Goal: Information Seeking & Learning: Learn about a topic

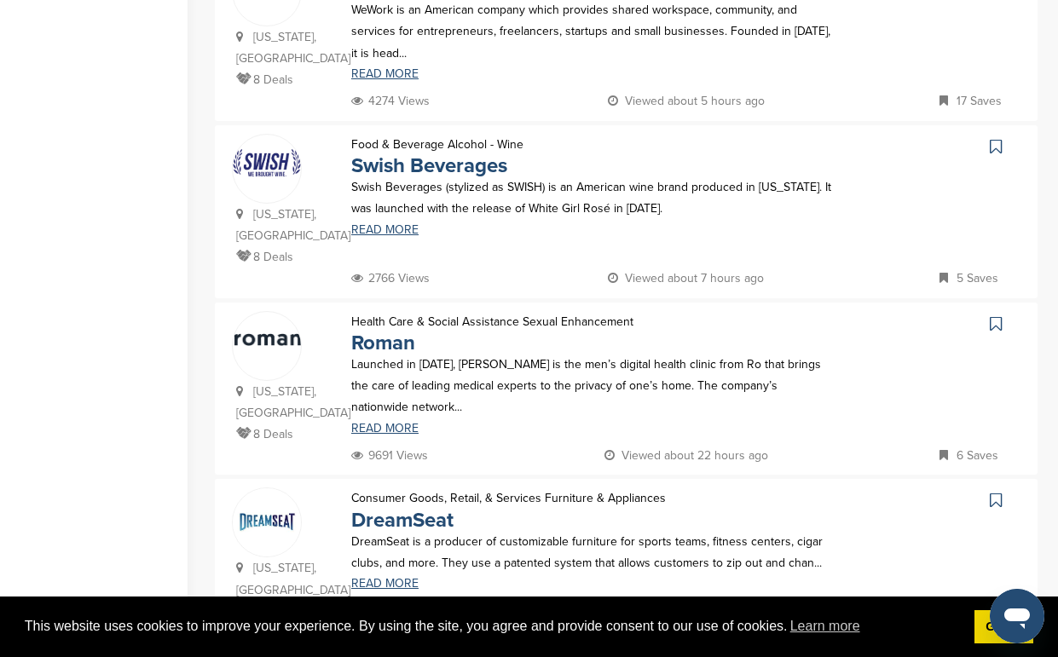
scroll to position [1554, 0]
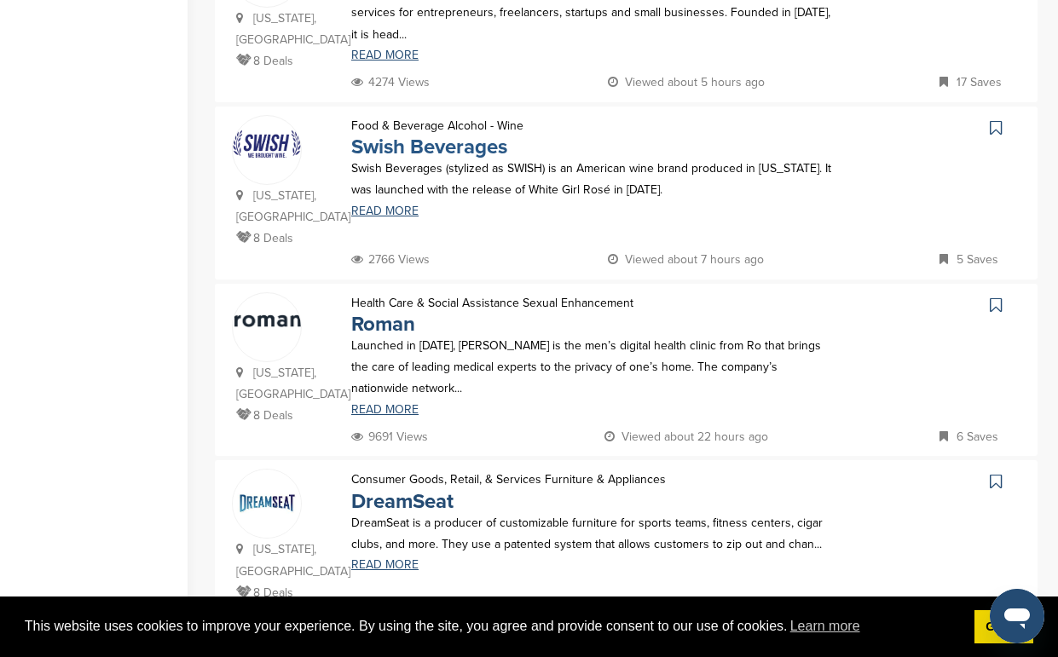
click at [411, 145] on link "Swish Beverages" at bounding box center [429, 147] width 156 height 25
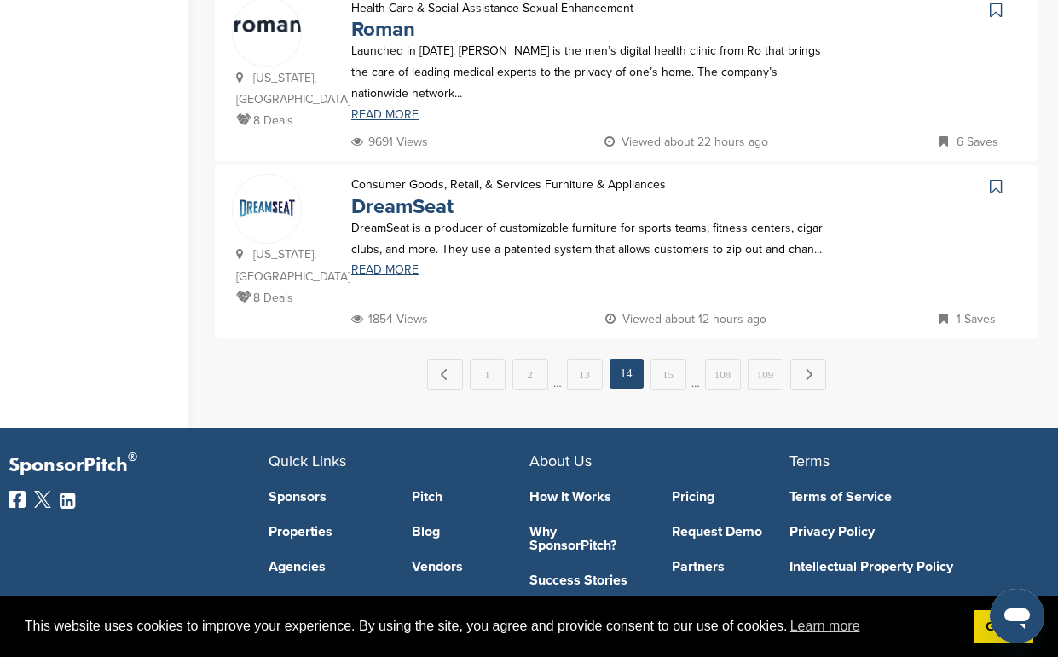
scroll to position [1861, 0]
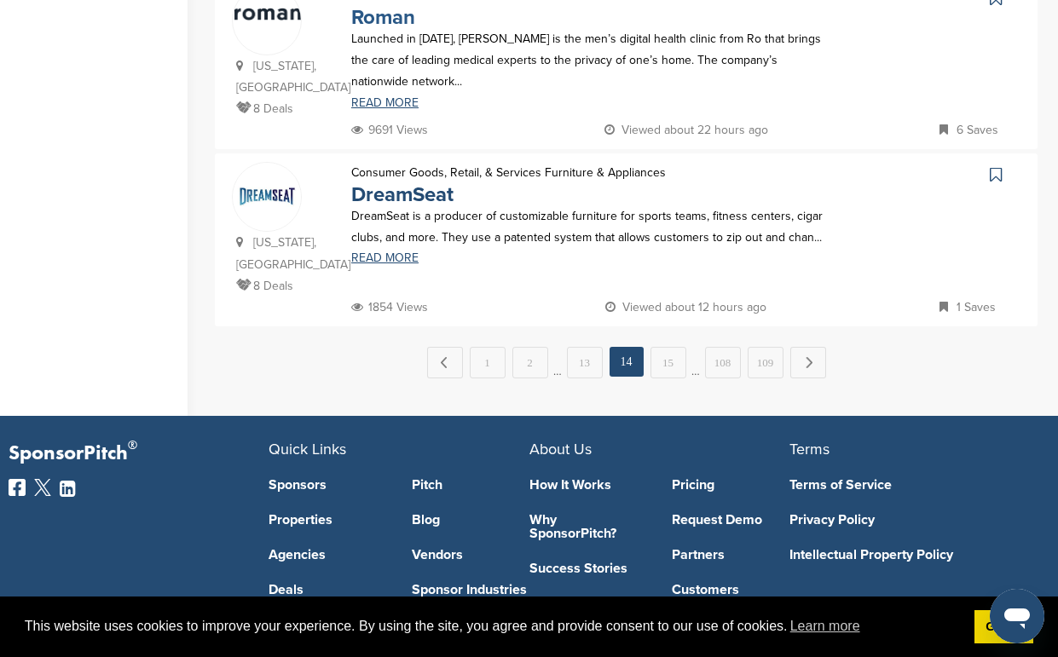
click at [401, 17] on link "Roman" at bounding box center [383, 17] width 64 height 25
click at [805, 362] on link "Next →" at bounding box center [808, 362] width 36 height 31
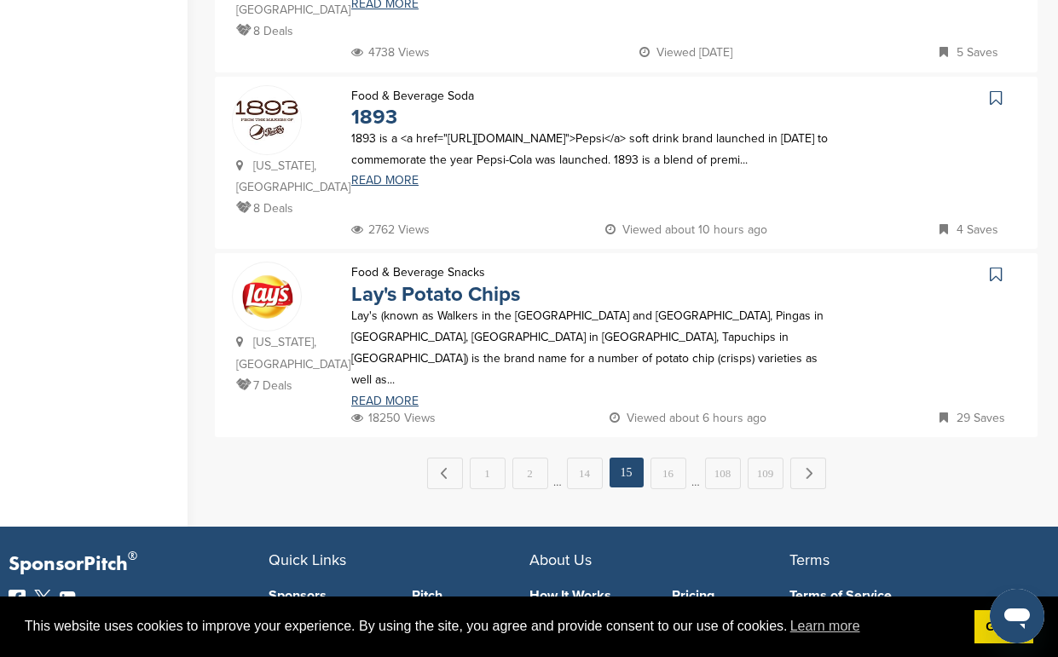
scroll to position [1773, 0]
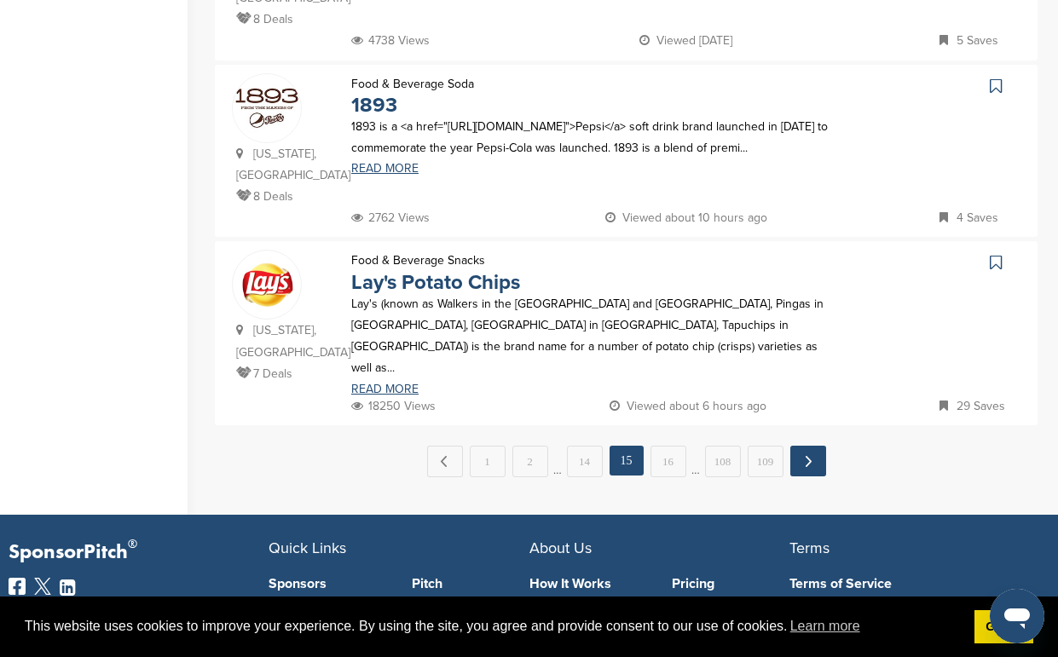
click at [807, 453] on link "Next →" at bounding box center [808, 461] width 36 height 31
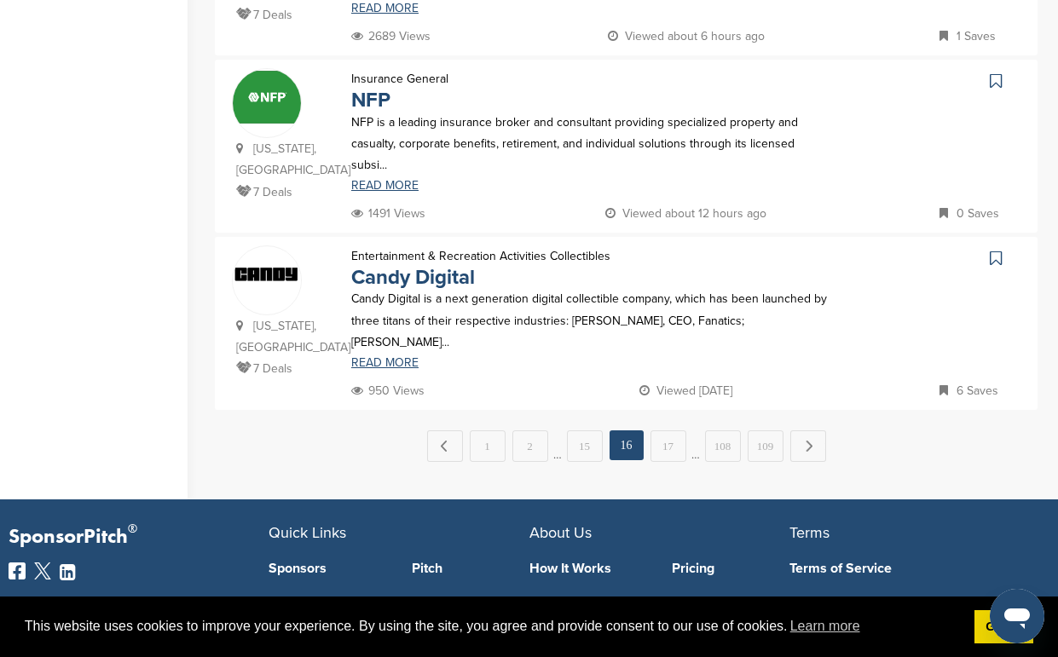
scroll to position [1807, 0]
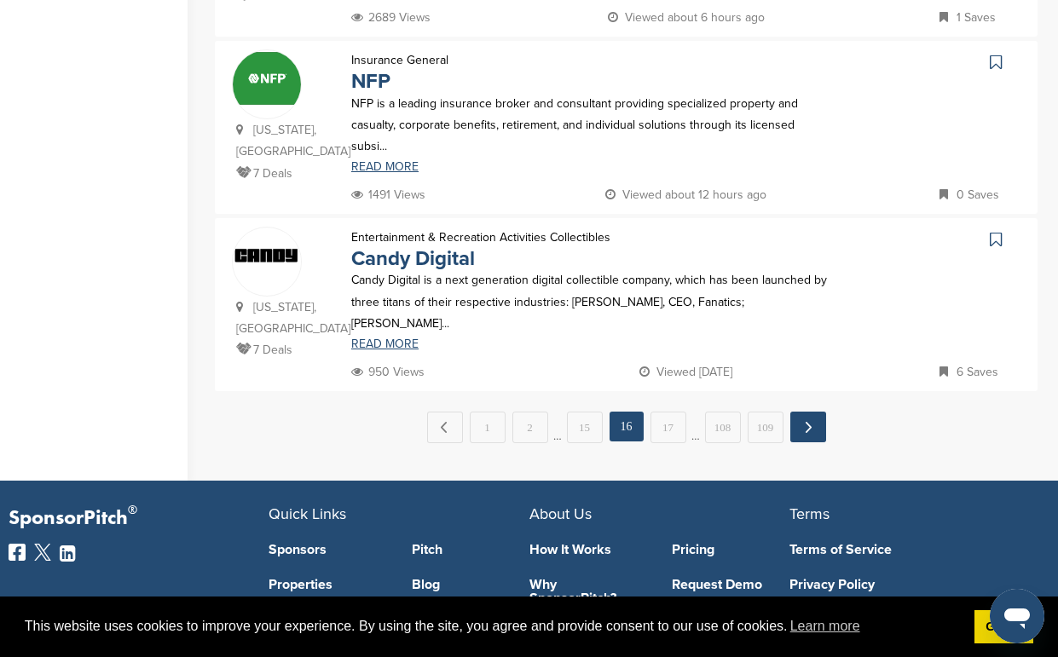
click at [805, 419] on link "Next →" at bounding box center [808, 427] width 36 height 31
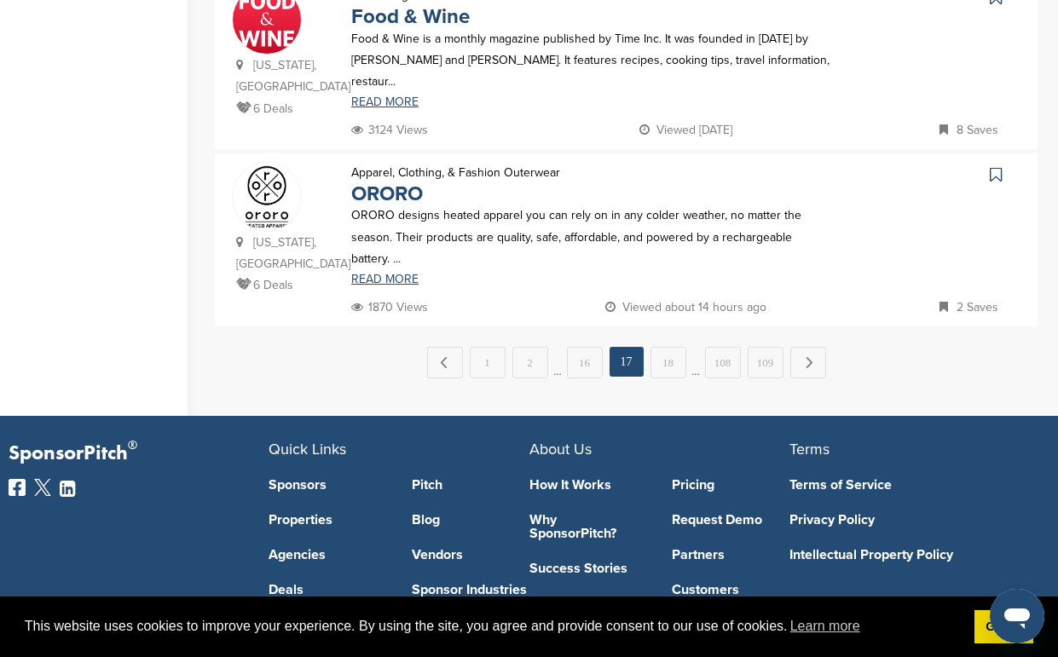
scroll to position [1876, 0]
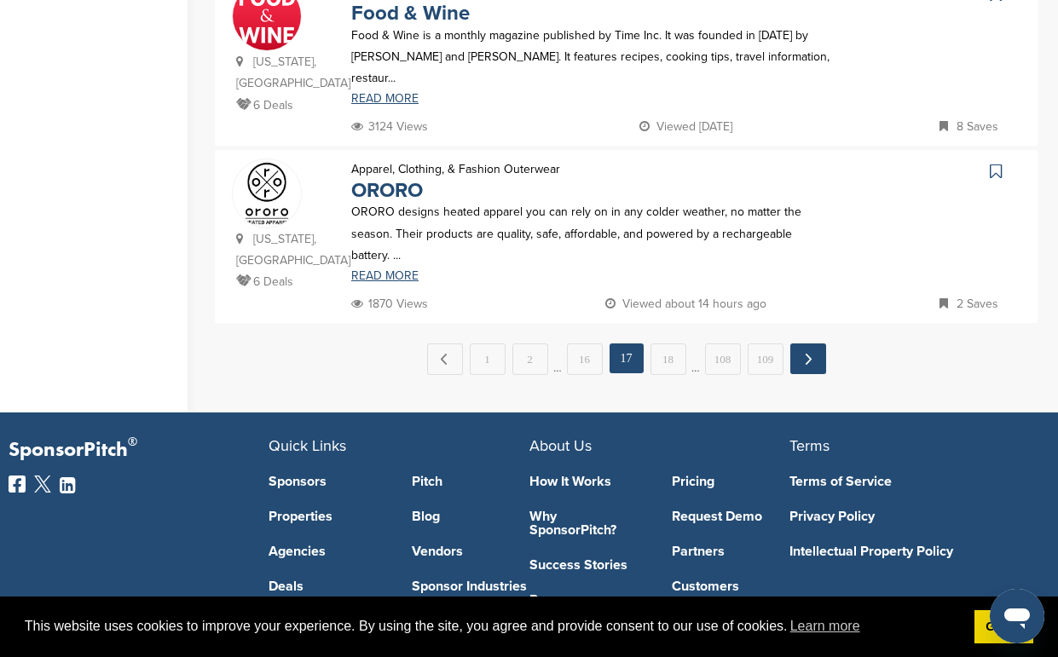
click at [808, 356] on link "Next →" at bounding box center [808, 359] width 36 height 31
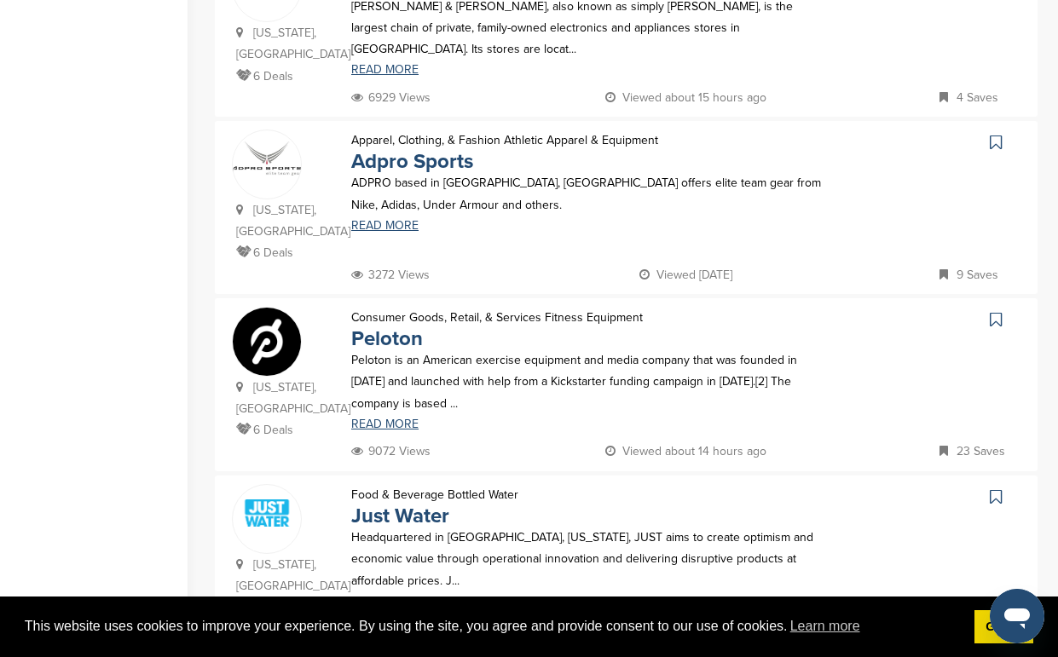
scroll to position [1159, 0]
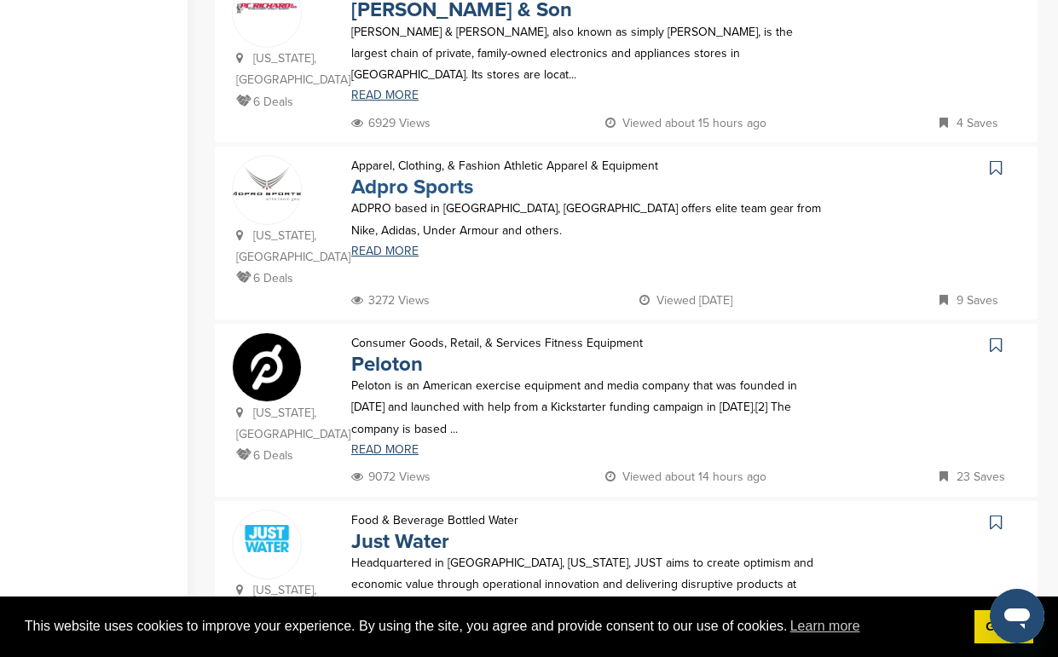
click at [443, 194] on link "Adpro Sports" at bounding box center [412, 187] width 122 height 25
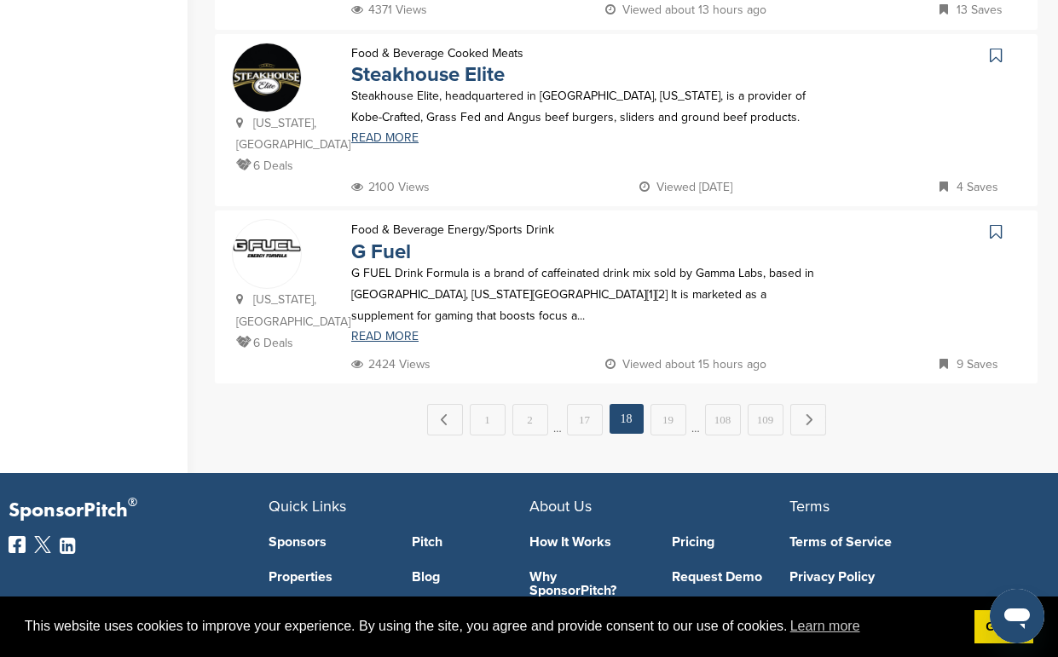
scroll to position [1807, 0]
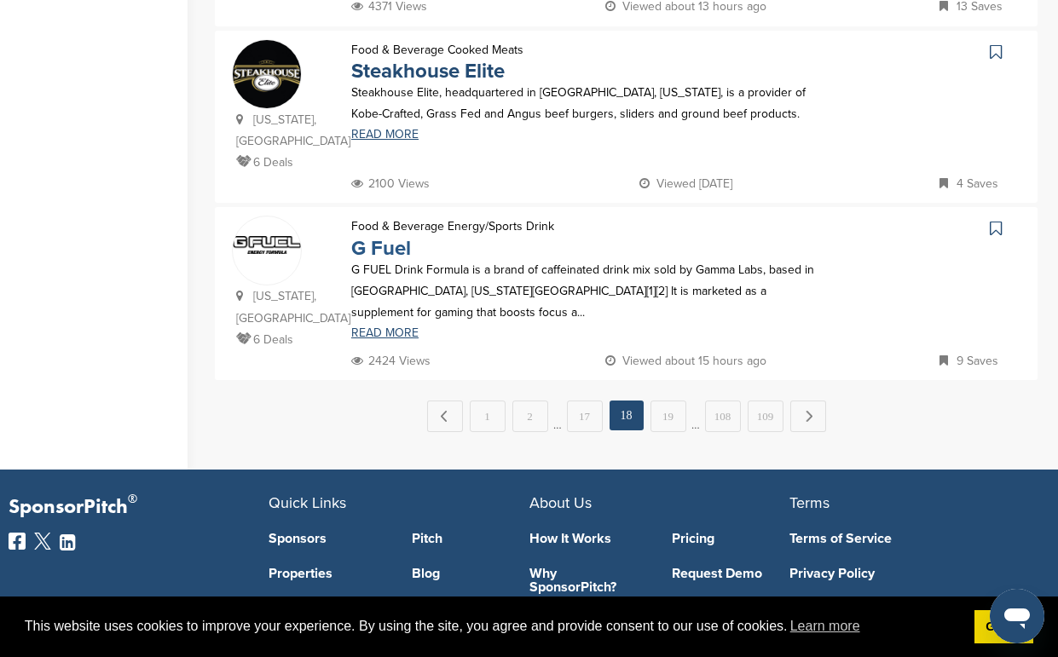
click at [393, 248] on link "G Fuel" at bounding box center [381, 248] width 60 height 25
click at [799, 418] on link "Next →" at bounding box center [808, 416] width 36 height 31
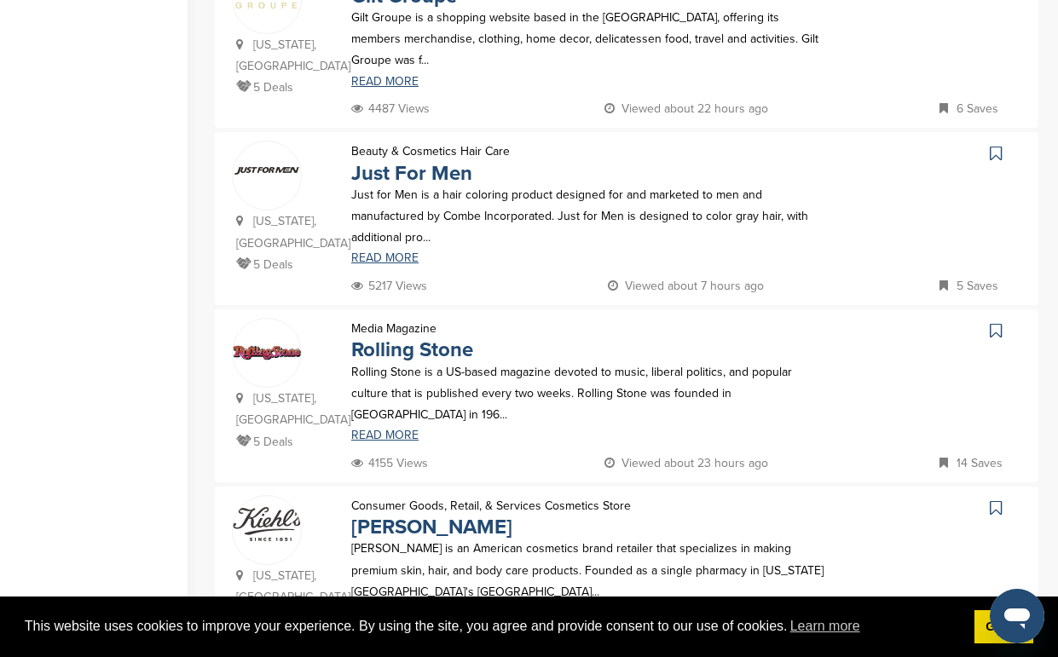
scroll to position [887, 0]
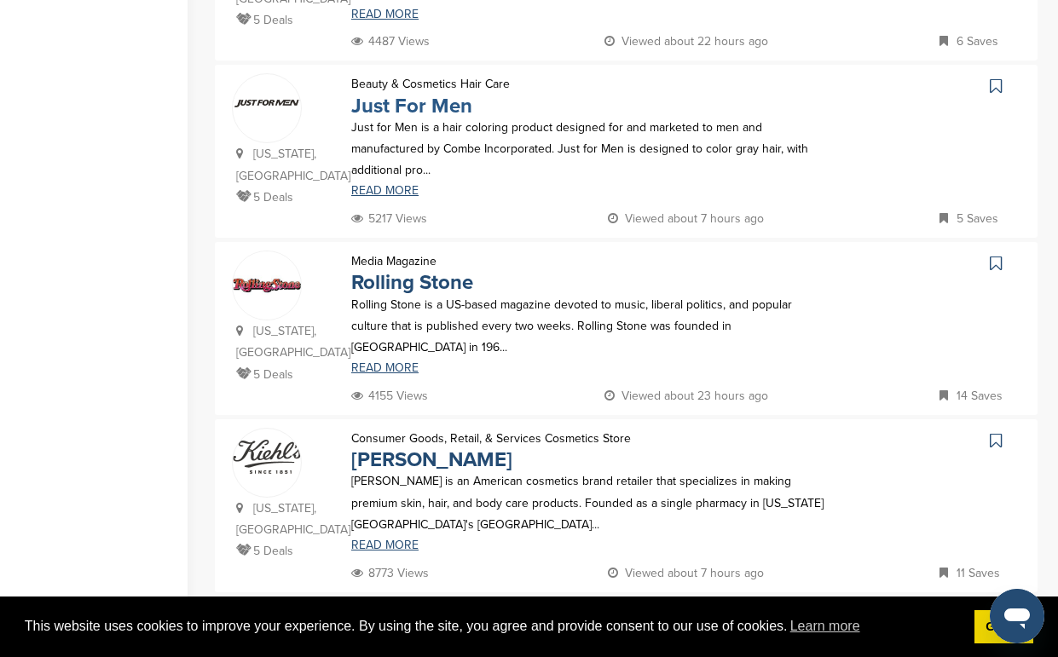
click at [408, 108] on link "Just For Men" at bounding box center [411, 106] width 121 height 25
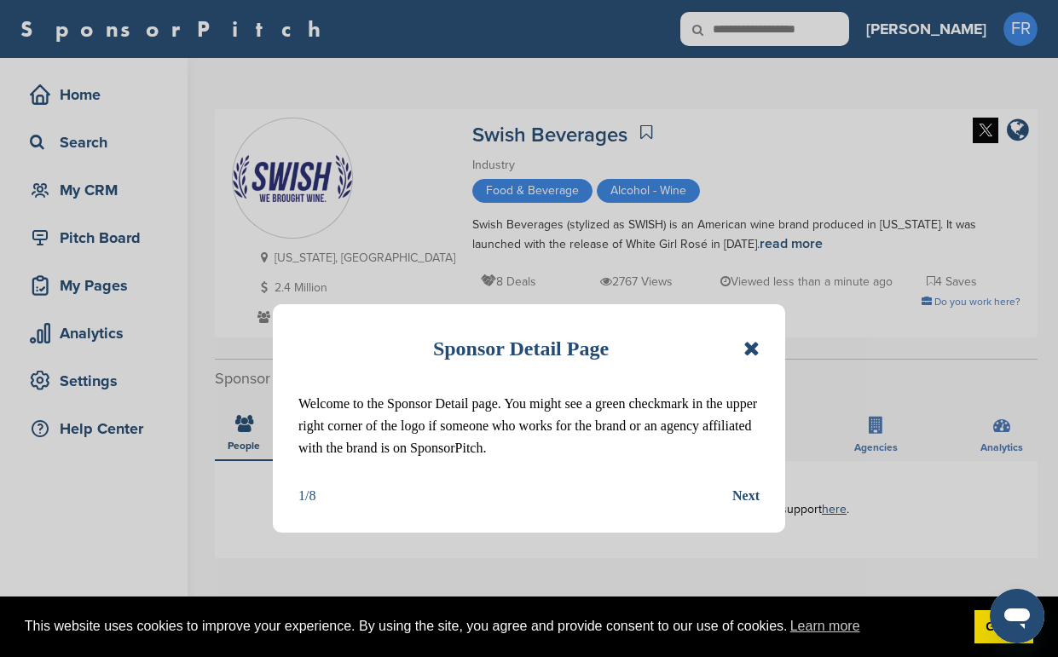
click at [750, 351] on icon at bounding box center [751, 348] width 16 height 20
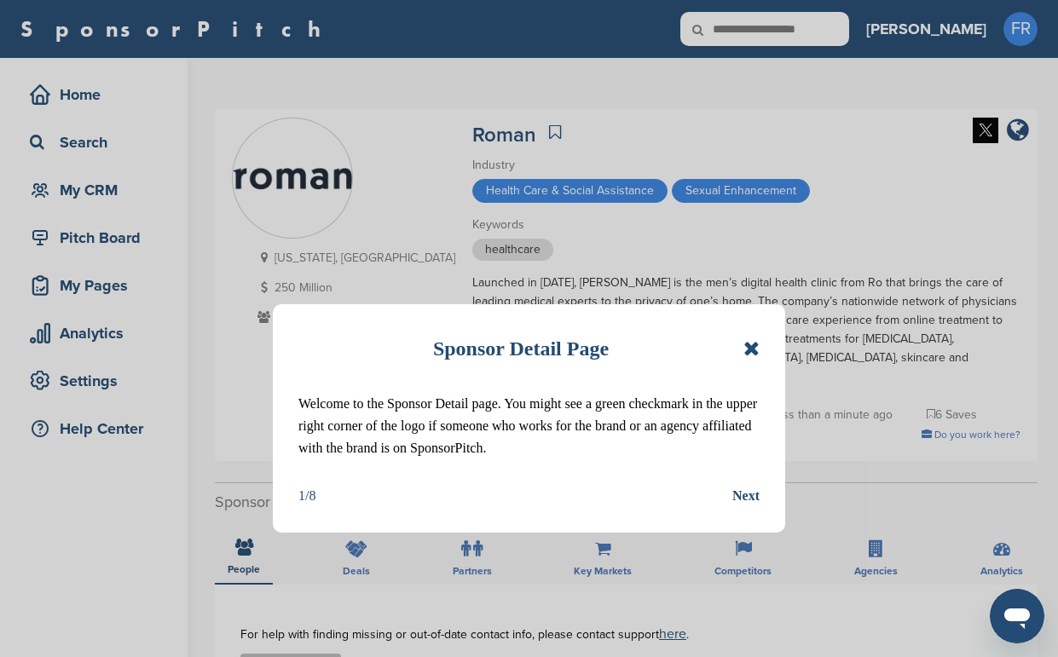
click at [754, 347] on icon at bounding box center [751, 348] width 16 height 20
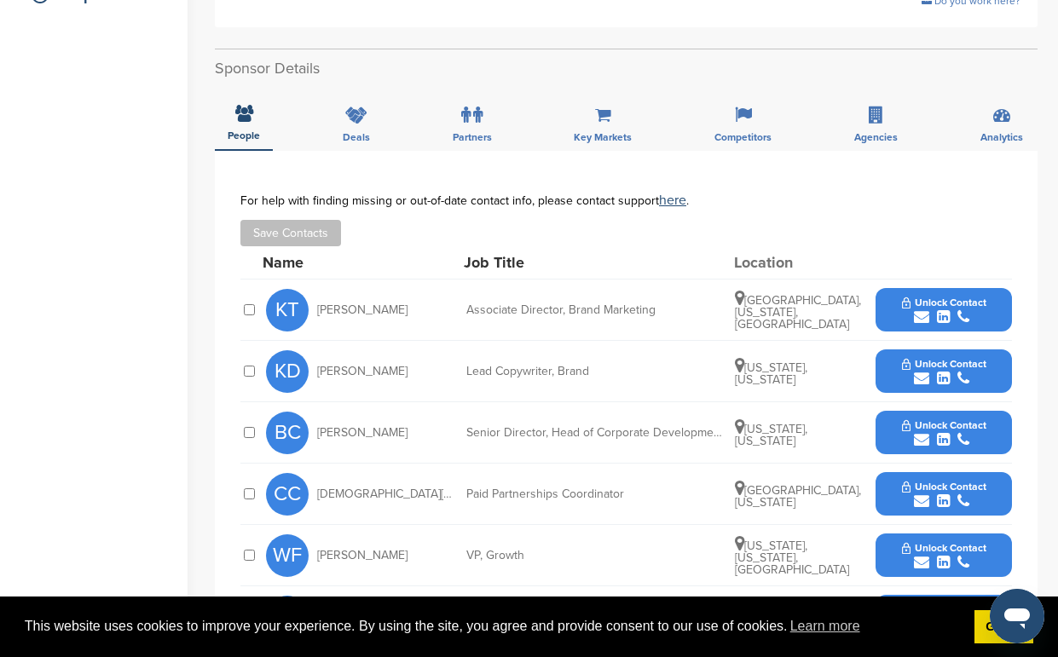
scroll to position [439, 0]
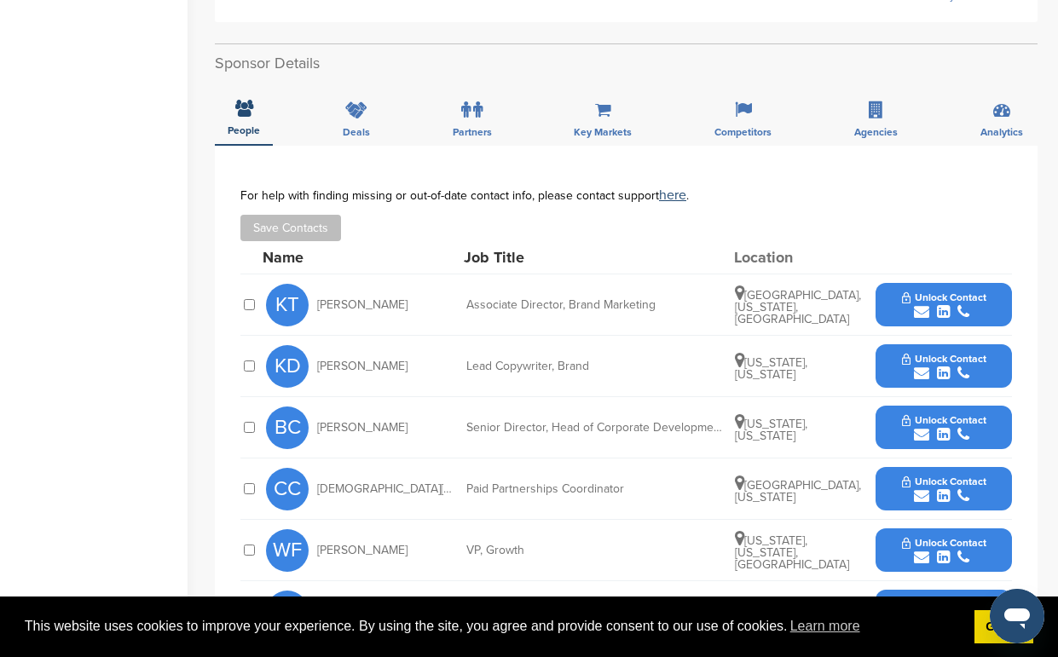
click at [949, 292] on span "Unlock Contact" at bounding box center [944, 298] width 84 height 12
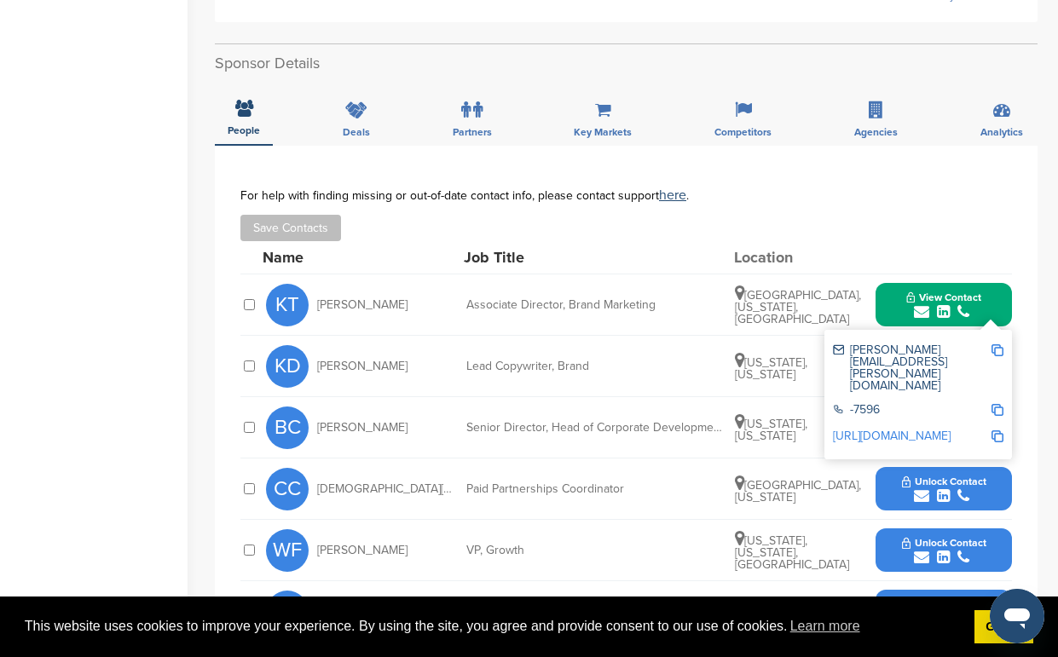
click at [1000, 344] on img at bounding box center [997, 350] width 12 height 12
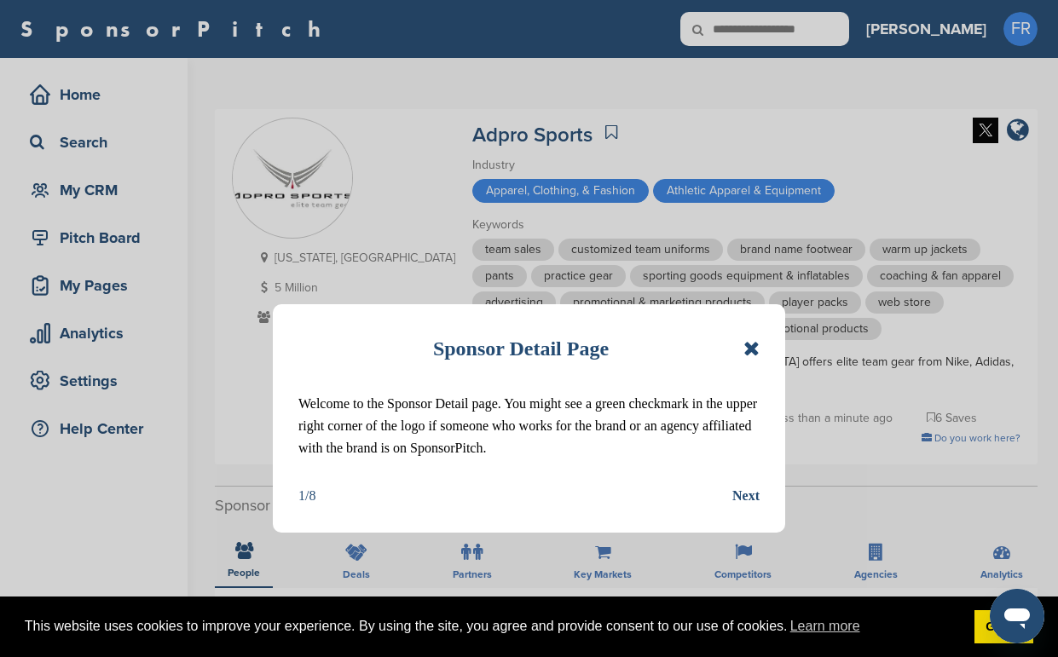
click at [749, 347] on icon at bounding box center [751, 348] width 16 height 20
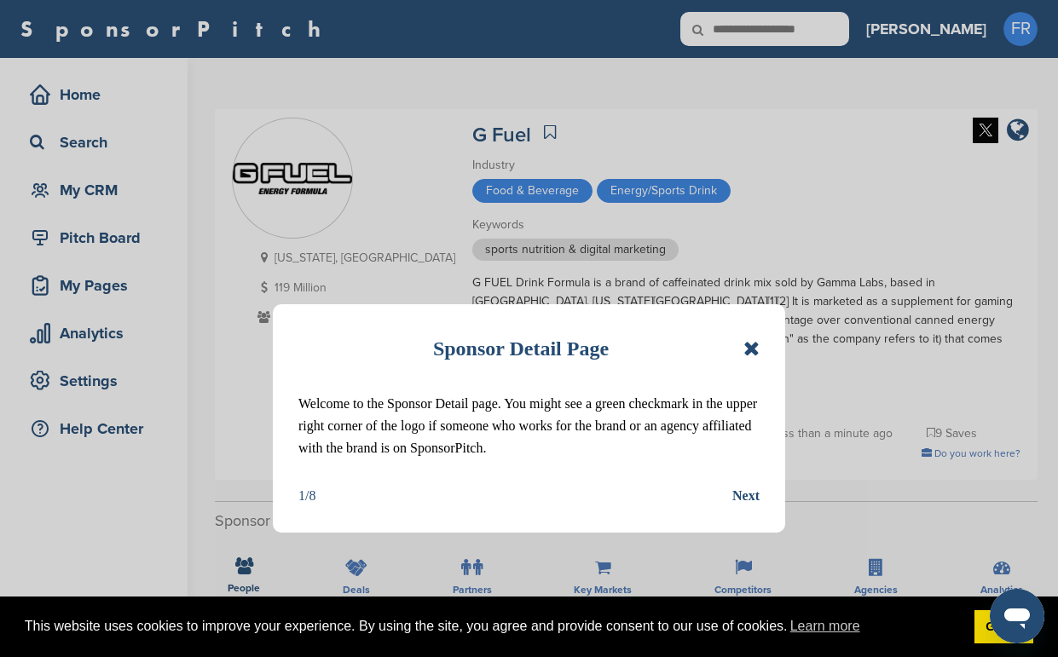
click at [748, 344] on icon at bounding box center [751, 348] width 16 height 20
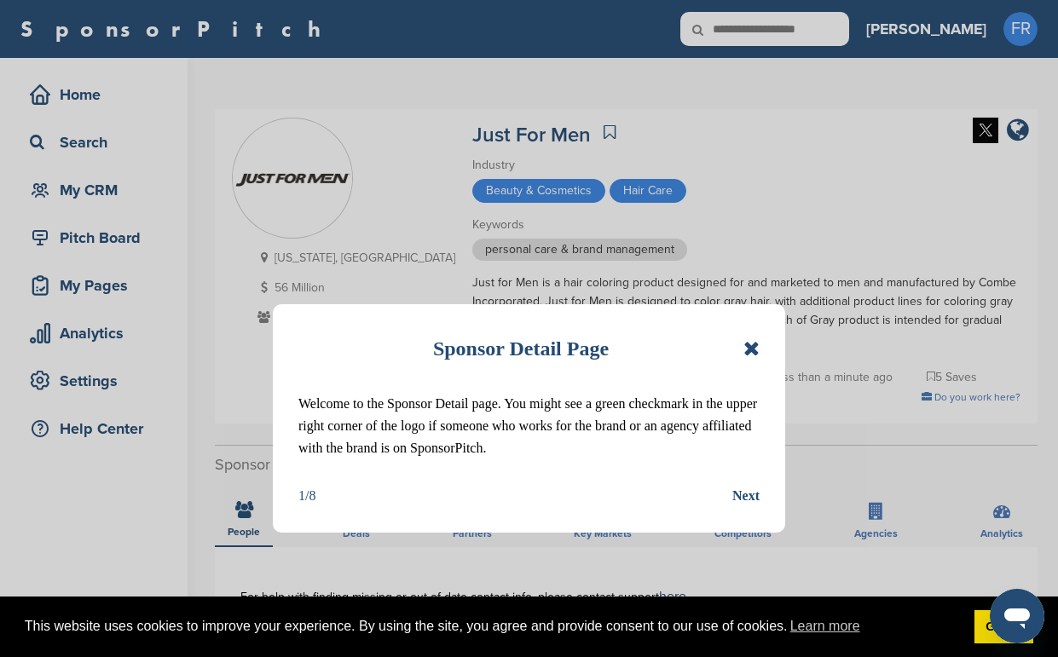
click at [743, 348] on div "Sponsor Detail Page" at bounding box center [528, 349] width 461 height 38
click at [750, 348] on icon at bounding box center [751, 348] width 16 height 20
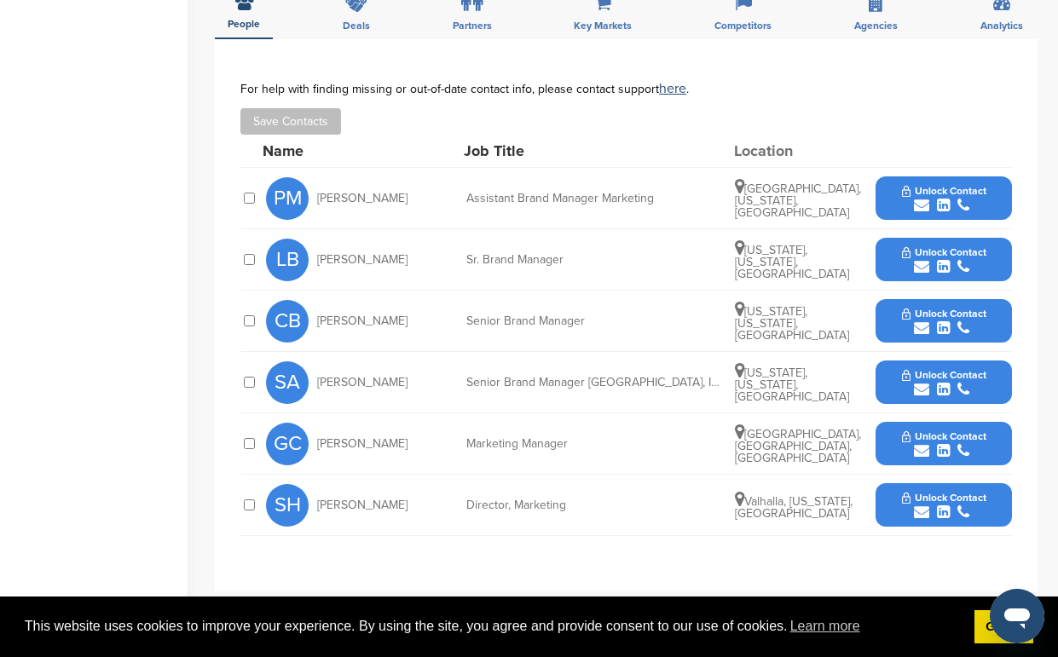
scroll to position [546, 0]
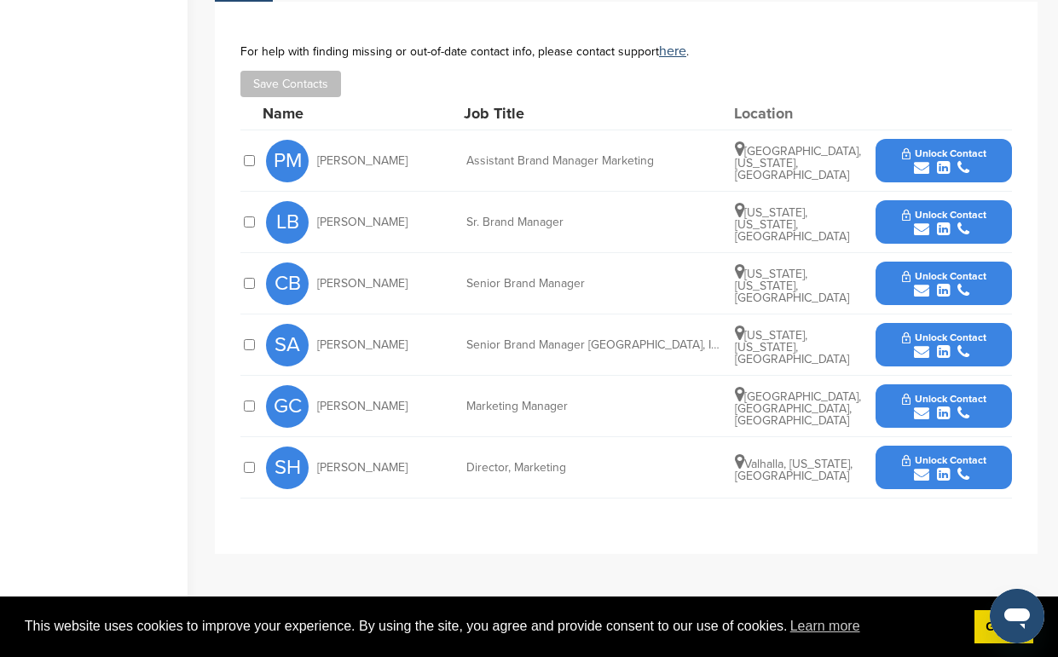
click at [957, 454] on span "Unlock Contact" at bounding box center [944, 460] width 84 height 12
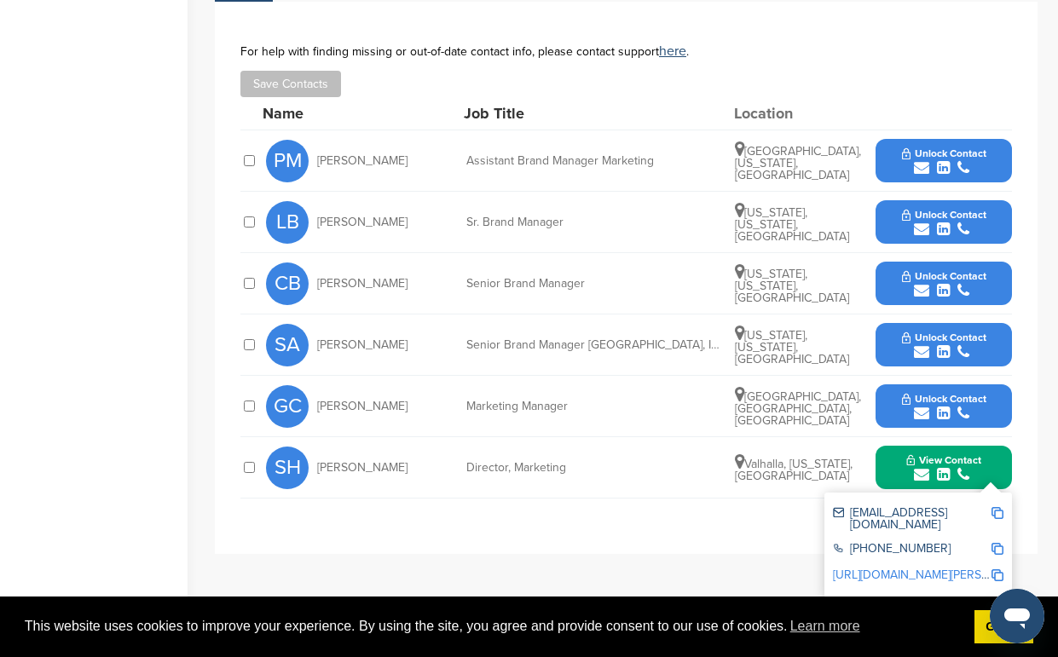
click at [998, 507] on img at bounding box center [997, 513] width 12 height 12
